Goal: Check status

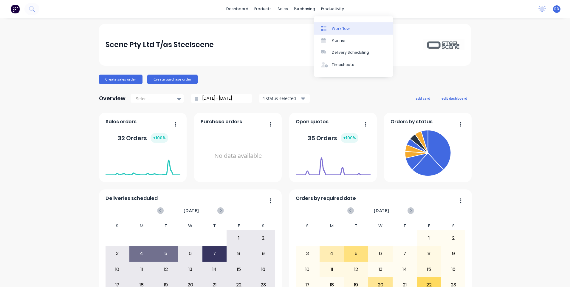
click at [342, 30] on div "Workflow" at bounding box center [341, 28] width 18 height 5
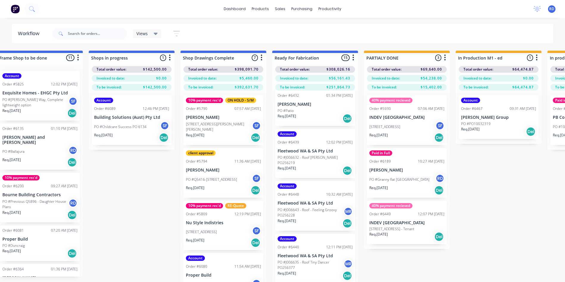
scroll to position [447, 0]
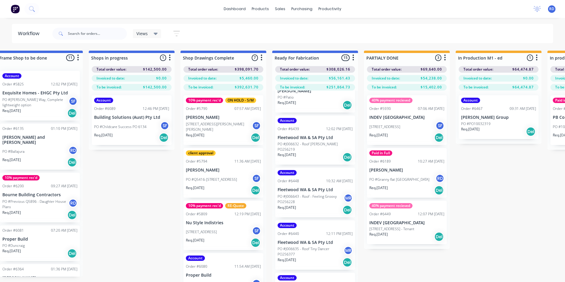
click at [323, 153] on div "Req. [DATE] Del" at bounding box center [315, 157] width 75 height 10
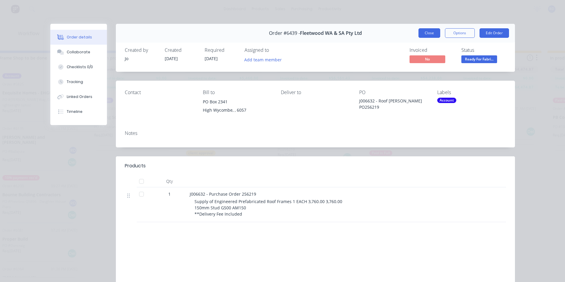
click at [430, 34] on button "Close" at bounding box center [430, 33] width 22 height 10
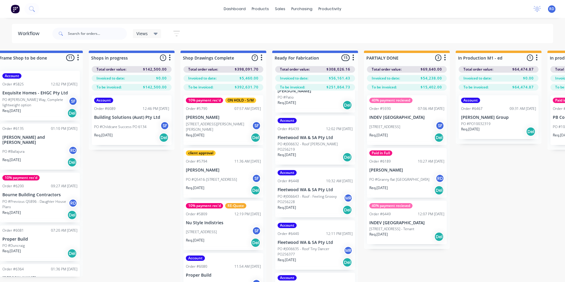
click at [306, 198] on p "PO #J006643 - Roof - Feeling Groovy PO256228" at bounding box center [311, 199] width 66 height 11
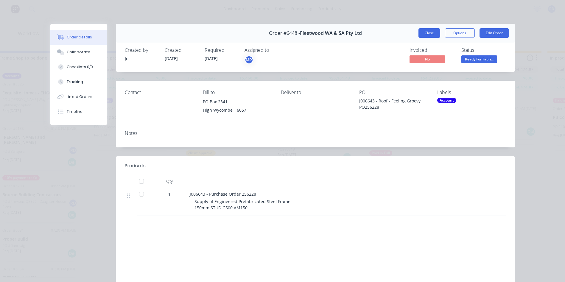
click at [422, 33] on button "Close" at bounding box center [430, 33] width 22 height 10
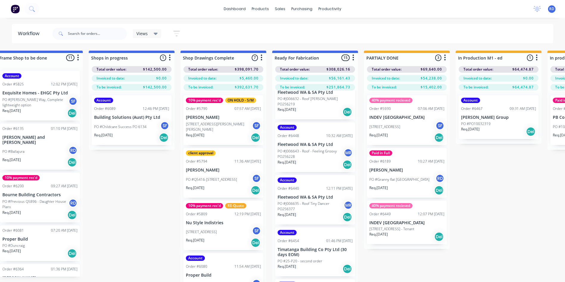
scroll to position [507, 0]
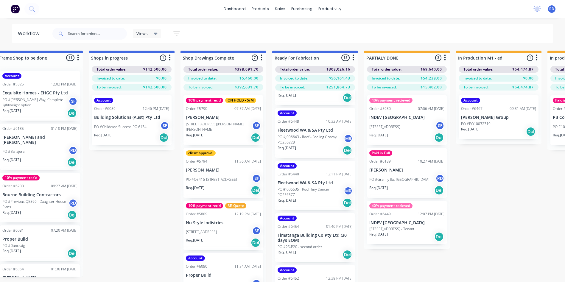
click at [313, 190] on p "PO #J006635 - Roof Tiny Dancer PO256377" at bounding box center [311, 192] width 66 height 11
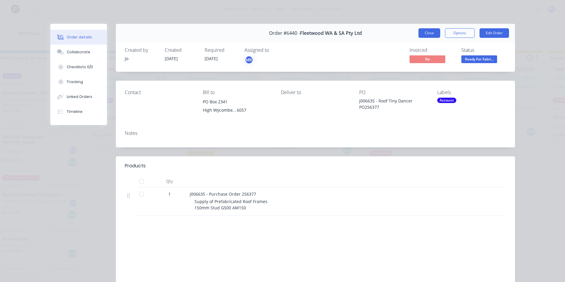
click at [430, 34] on button "Close" at bounding box center [430, 33] width 22 height 10
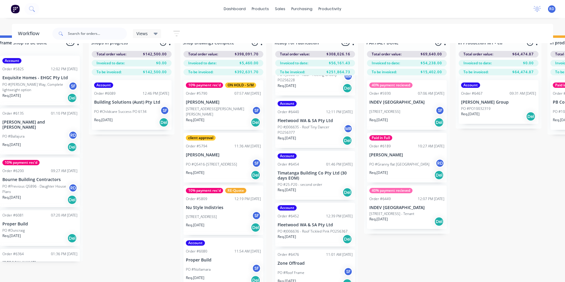
scroll to position [24, 567]
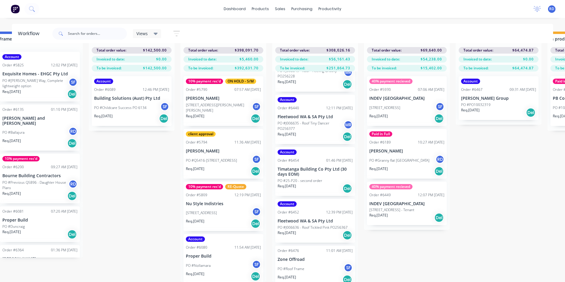
click at [322, 219] on p "Fleetwood WA & SA Pty Ltd" at bounding box center [315, 221] width 75 height 5
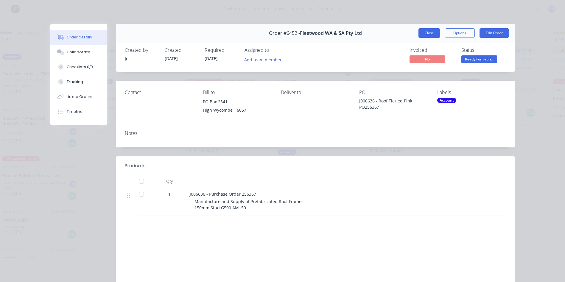
click at [426, 37] on button "Close" at bounding box center [430, 33] width 22 height 10
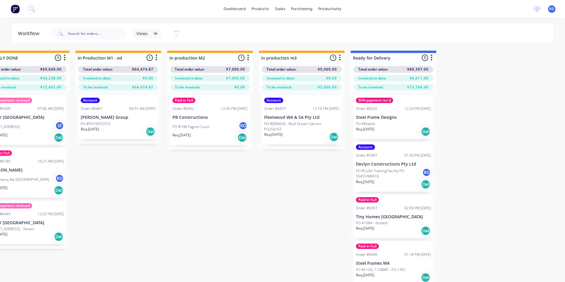
scroll to position [0, 869]
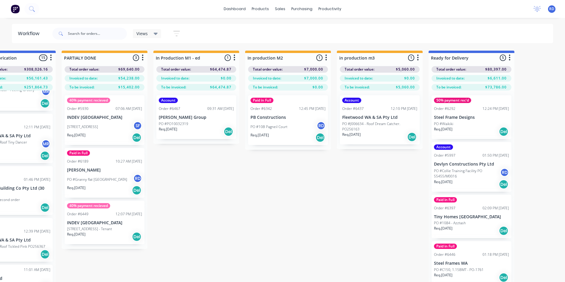
click at [377, 129] on p "PO #J006634 - Roof Dream Catcher. PO256163" at bounding box center [380, 126] width 75 height 11
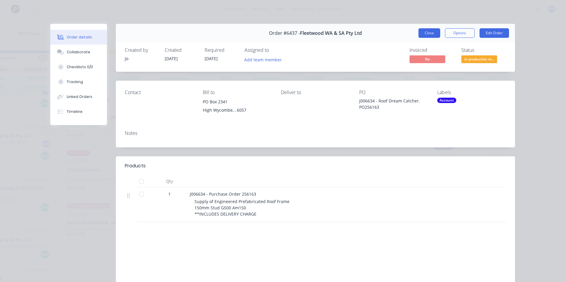
click at [431, 34] on button "Close" at bounding box center [430, 33] width 22 height 10
